Goal: Task Accomplishment & Management: Use online tool/utility

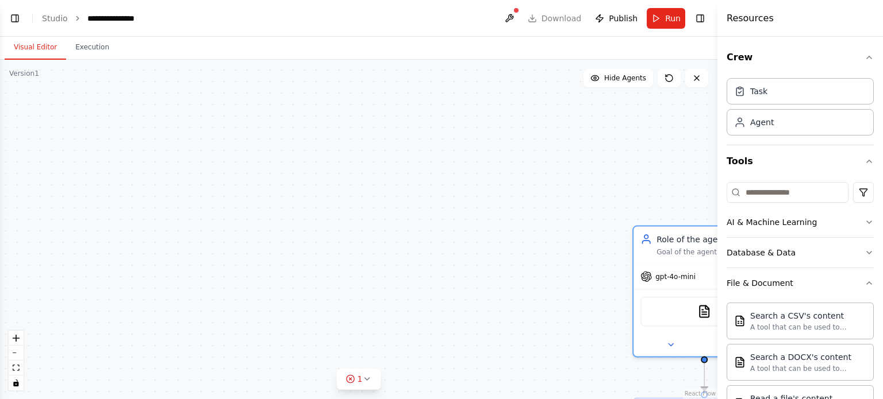
scroll to position [222, 0]
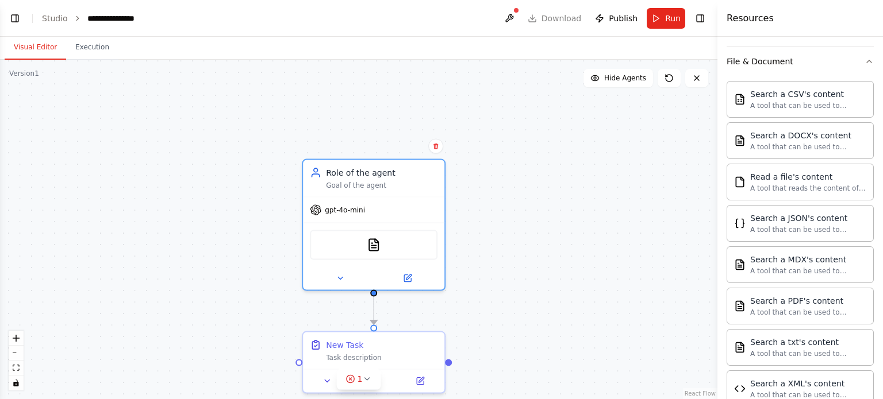
drag, startPoint x: 463, startPoint y: 203, endPoint x: 133, endPoint y: 136, distance: 336.5
click at [133, 136] on div ".deletable-edge-delete-btn { width: 20px; height: 20px; border: 0px solid #ffff…" at bounding box center [358, 230] width 717 height 340
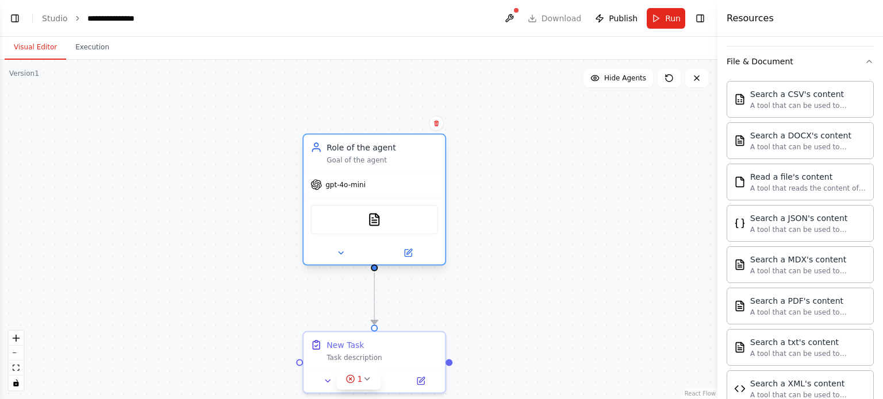
drag, startPoint x: 414, startPoint y: 205, endPoint x: 411, endPoint y: 178, distance: 26.5
click at [411, 178] on div "gpt-4o-mini PDFSearchTool" at bounding box center [373, 218] width 141 height 93
click at [503, 200] on div ".deletable-edge-delete-btn { width: 20px; height: 20px; border: 0px solid #ffff…" at bounding box center [358, 230] width 717 height 340
click at [354, 186] on span "gpt-4o-mini" at bounding box center [345, 184] width 40 height 9
click at [410, 232] on div "PDFSearchTool" at bounding box center [374, 220] width 128 height 30
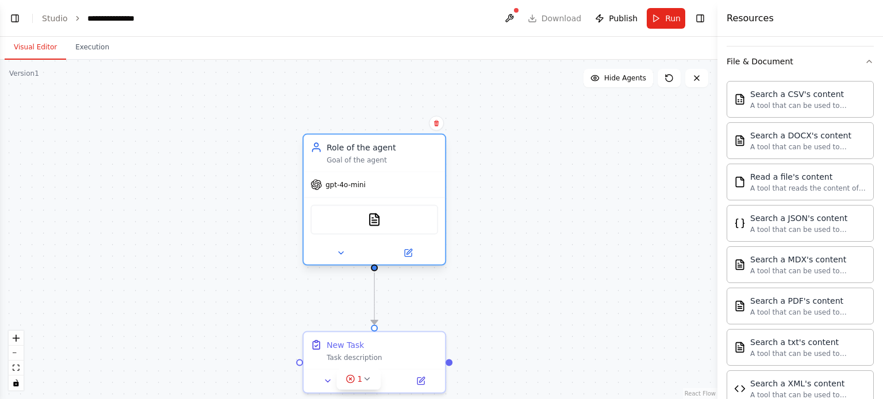
click at [409, 219] on div "PDFSearchTool" at bounding box center [374, 220] width 128 height 30
click at [406, 251] on icon at bounding box center [408, 253] width 7 height 7
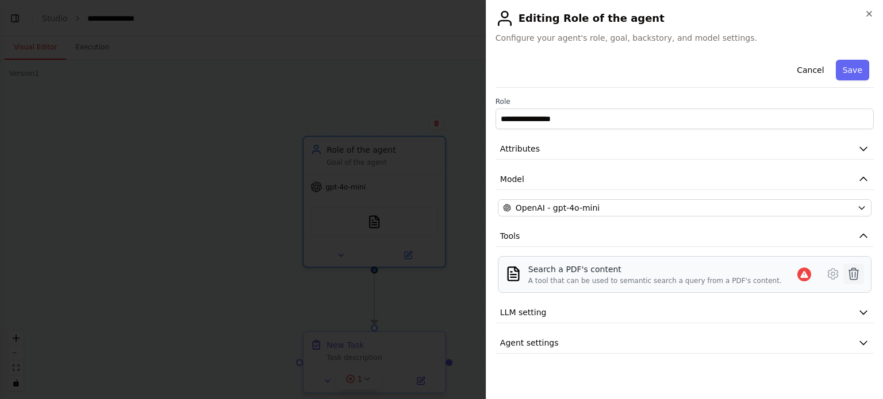
click at [849, 268] on icon at bounding box center [853, 274] width 14 height 14
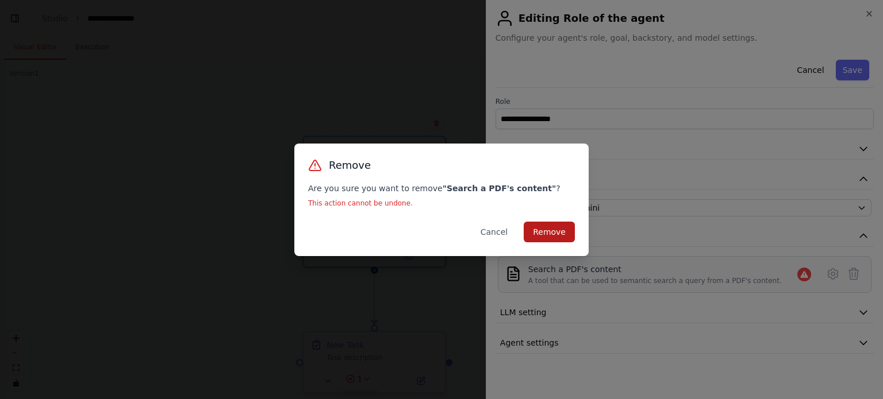
click at [548, 229] on button "Remove" at bounding box center [548, 232] width 51 height 21
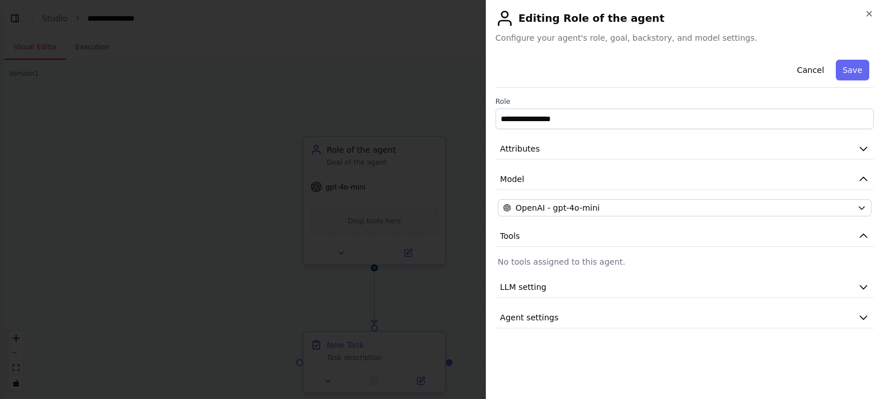
click at [222, 170] on div at bounding box center [441, 199] width 883 height 399
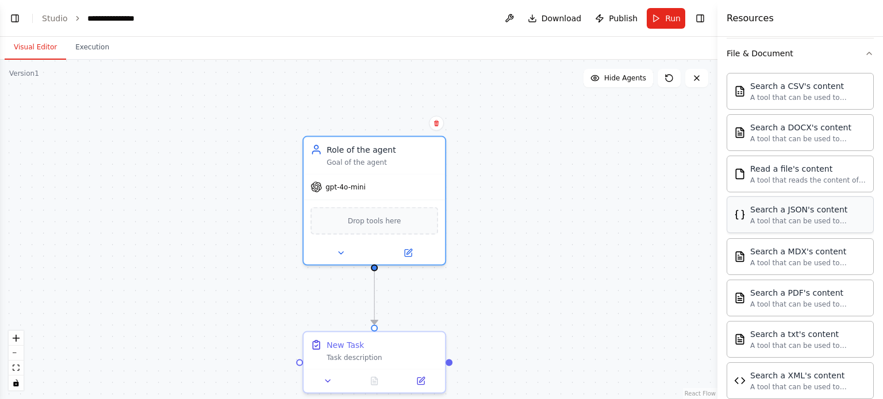
scroll to position [346, 0]
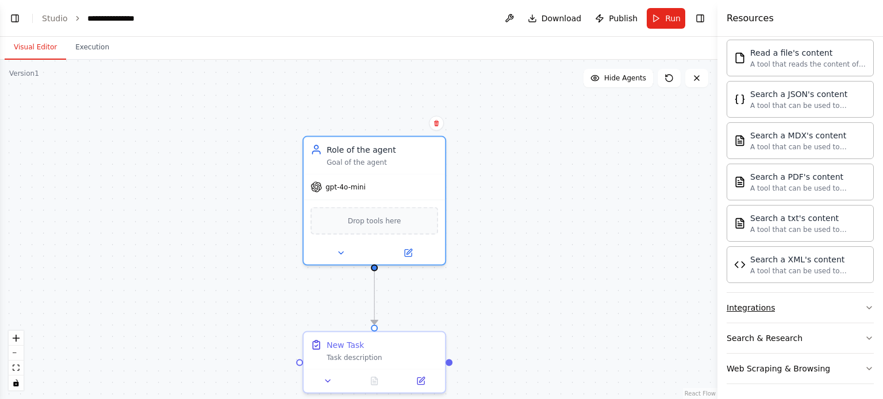
click at [766, 309] on div "Integrations" at bounding box center [750, 307] width 48 height 11
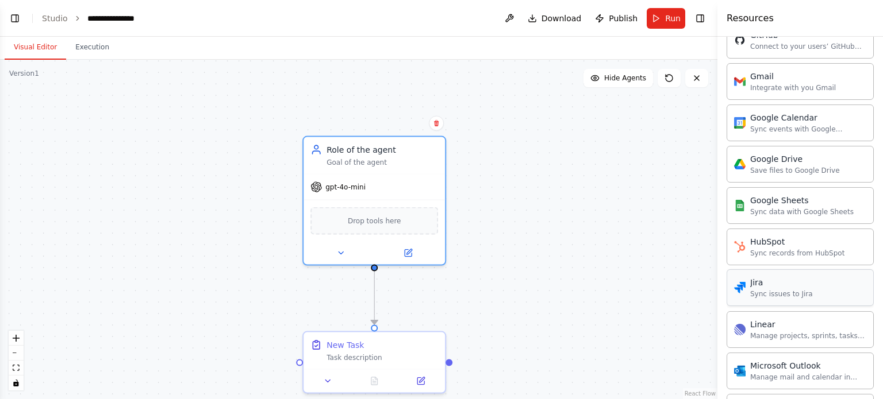
scroll to position [530, 0]
